Goal: Task Accomplishment & Management: Use online tool/utility

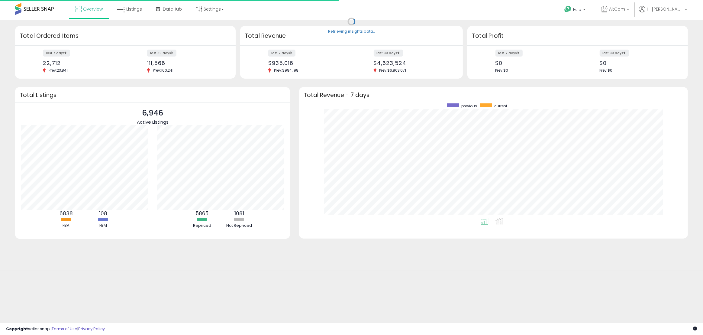
scroll to position [114, 377]
click at [629, 10] on b at bounding box center [628, 11] width 2 height 4
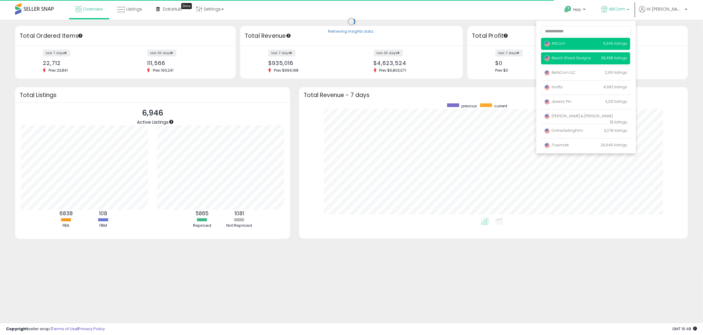
click at [589, 58] on span "Beach Shack Designs" at bounding box center [567, 57] width 47 height 5
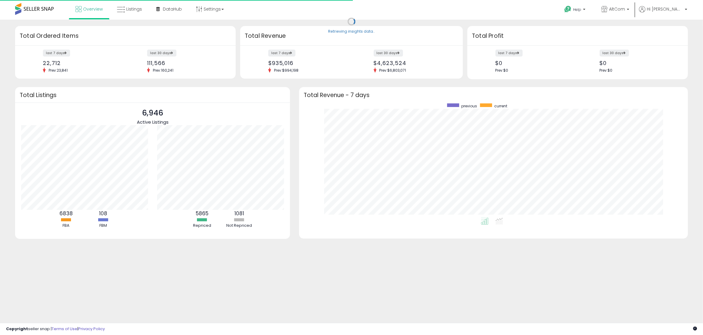
scroll to position [114, 377]
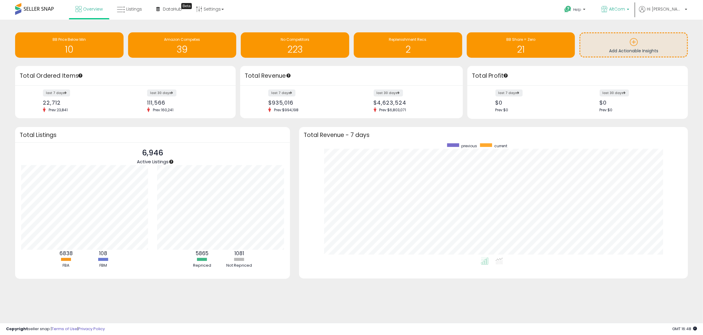
click at [629, 6] on p "AltCom" at bounding box center [615, 10] width 28 height 8
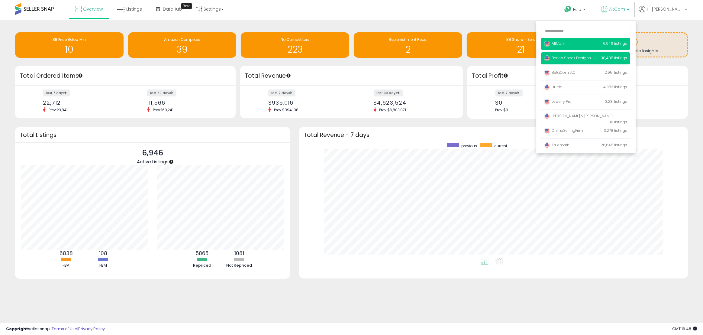
click at [591, 56] on span "Beach Shack Designs" at bounding box center [567, 57] width 47 height 5
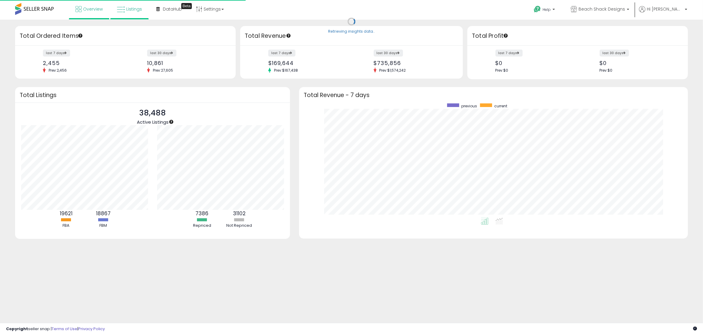
scroll to position [114, 377]
click at [137, 9] on span "Listings" at bounding box center [134, 9] width 16 height 6
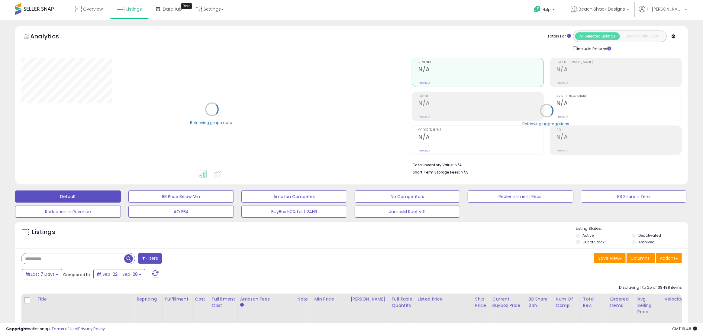
click at [57, 259] on input "text" at bounding box center [72, 258] width 103 height 11
paste input "******"
type input "******"
click at [197, 260] on span "button" at bounding box center [193, 258] width 9 height 9
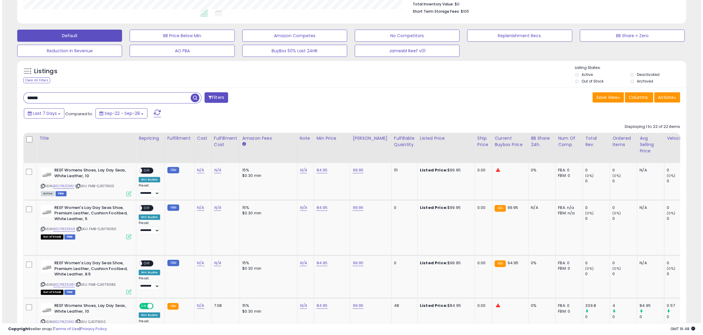
scroll to position [157, 0]
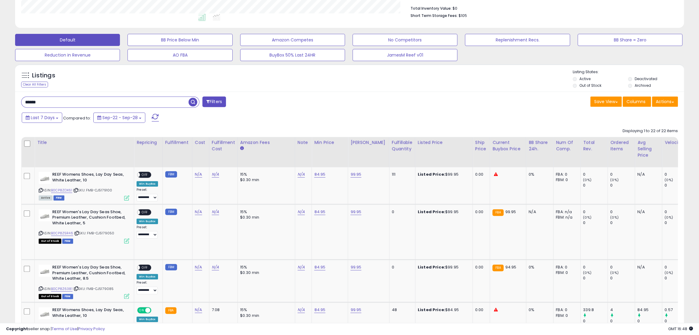
click at [210, 100] on button "Filters" at bounding box center [214, 101] width 24 height 11
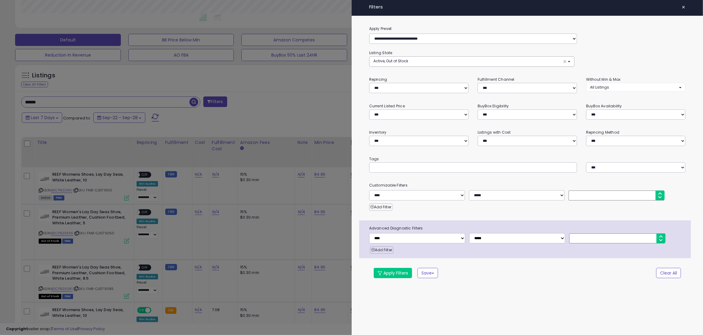
scroll to position [124, 391]
click at [487, 85] on select "*** *** *** ***" at bounding box center [527, 88] width 99 height 10
select select "***"
click at [478, 83] on select "*** *** *** ***" at bounding box center [527, 88] width 99 height 10
click at [406, 270] on button "Apply Filters" at bounding box center [393, 273] width 38 height 10
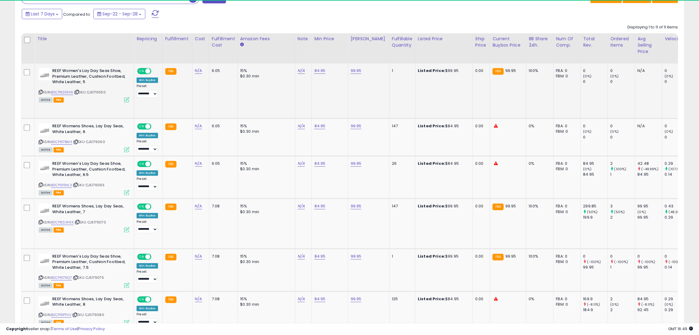
scroll to position [124, 388]
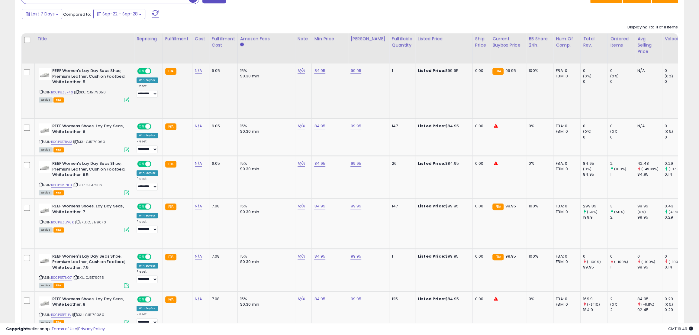
click at [147, 71] on span at bounding box center [147, 71] width 5 height 5
click at [146, 124] on span at bounding box center [147, 126] width 5 height 5
click at [144, 161] on span "ON" at bounding box center [142, 163] width 8 height 5
drag, startPoint x: 144, startPoint y: 201, endPoint x: 144, endPoint y: 205, distance: 4.5
click at [144, 204] on span "ON" at bounding box center [142, 206] width 8 height 5
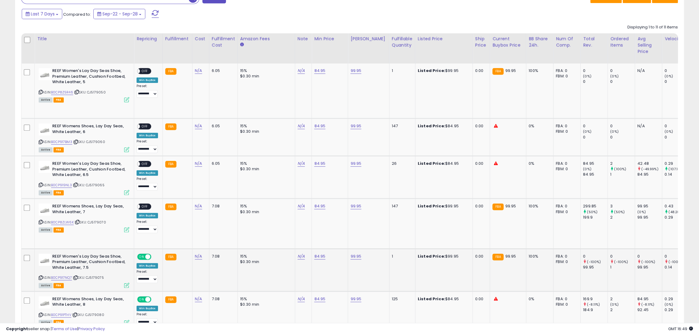
click at [142, 254] on span "ON" at bounding box center [142, 256] width 8 height 5
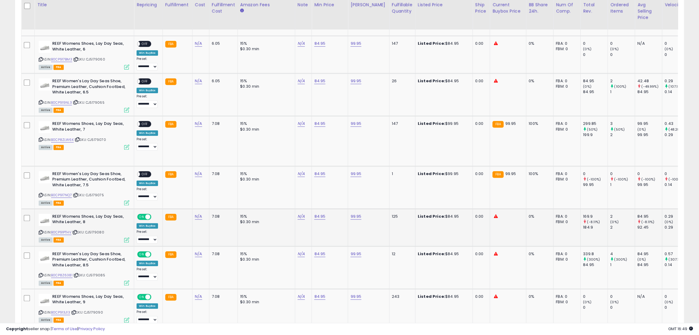
click at [146, 214] on span at bounding box center [147, 216] width 5 height 5
click at [143, 251] on span "ON" at bounding box center [142, 253] width 8 height 5
click at [144, 294] on span "ON" at bounding box center [142, 296] width 8 height 5
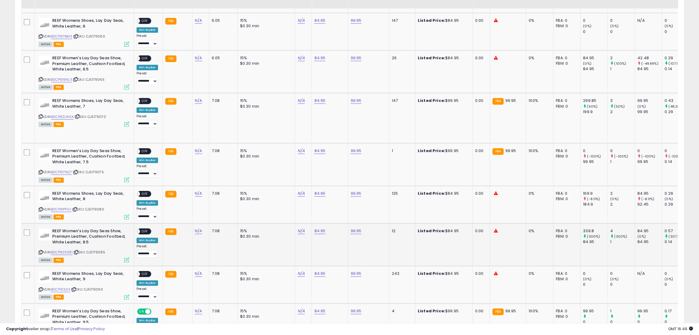
scroll to position [398, 0]
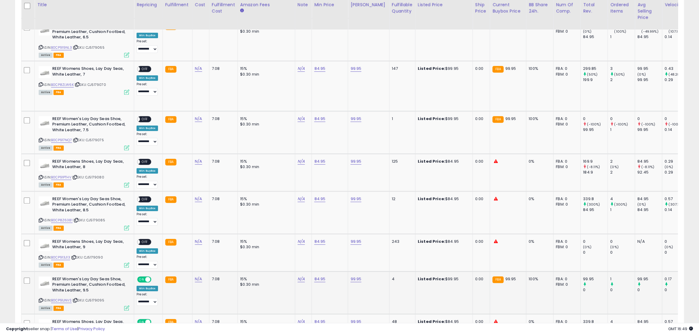
click at [140, 276] on span "ON" at bounding box center [142, 278] width 8 height 5
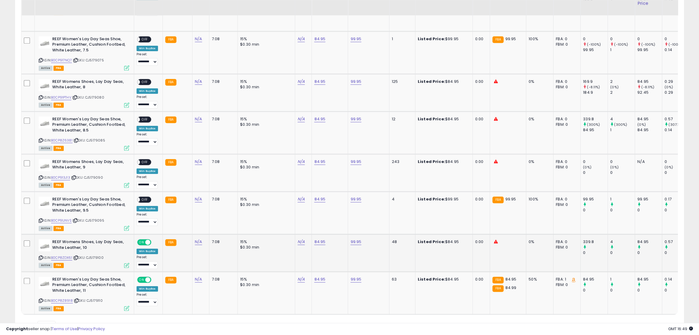
scroll to position [480, 0]
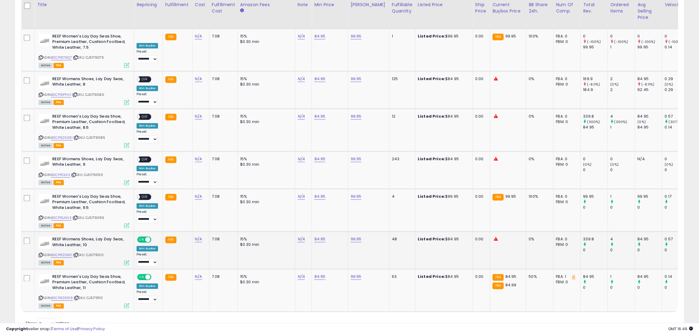
click at [144, 237] on span "ON" at bounding box center [142, 239] width 8 height 5
click at [145, 274] on div "ON OFF" at bounding box center [145, 276] width 14 height 5
click at [139, 274] on span "ON" at bounding box center [142, 276] width 8 height 5
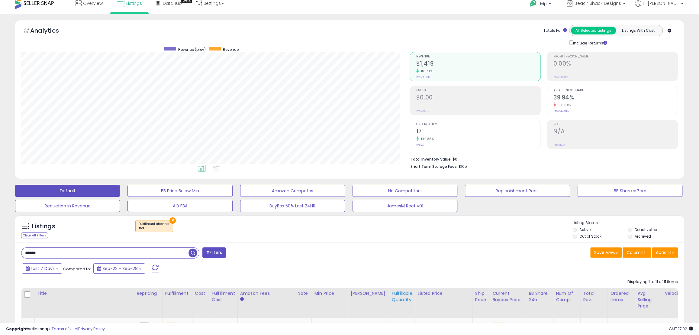
scroll to position [0, 0]
